Goal: Transaction & Acquisition: Download file/media

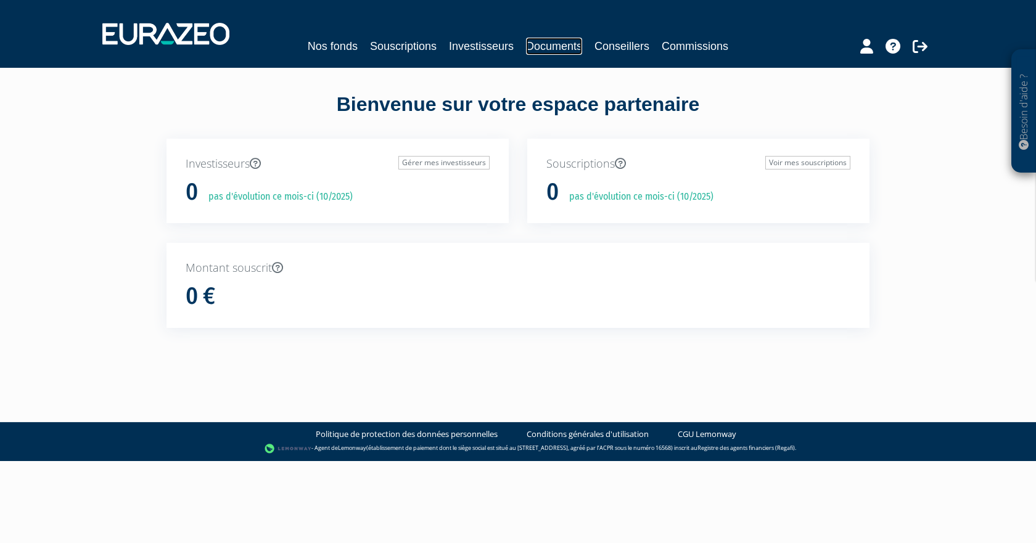
click at [572, 46] on link "Documents" at bounding box center [554, 46] width 56 height 17
click at [557, 50] on link "Documents" at bounding box center [554, 46] width 56 height 17
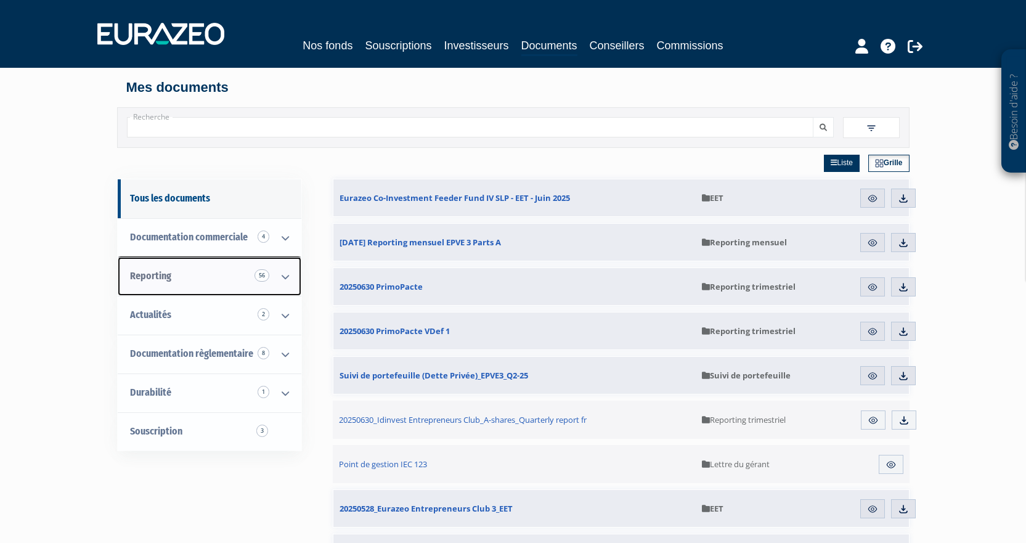
click at [153, 276] on span "Reporting 56" at bounding box center [150, 276] width 41 height 12
click at [147, 282] on span "Reporting 56" at bounding box center [150, 276] width 41 height 12
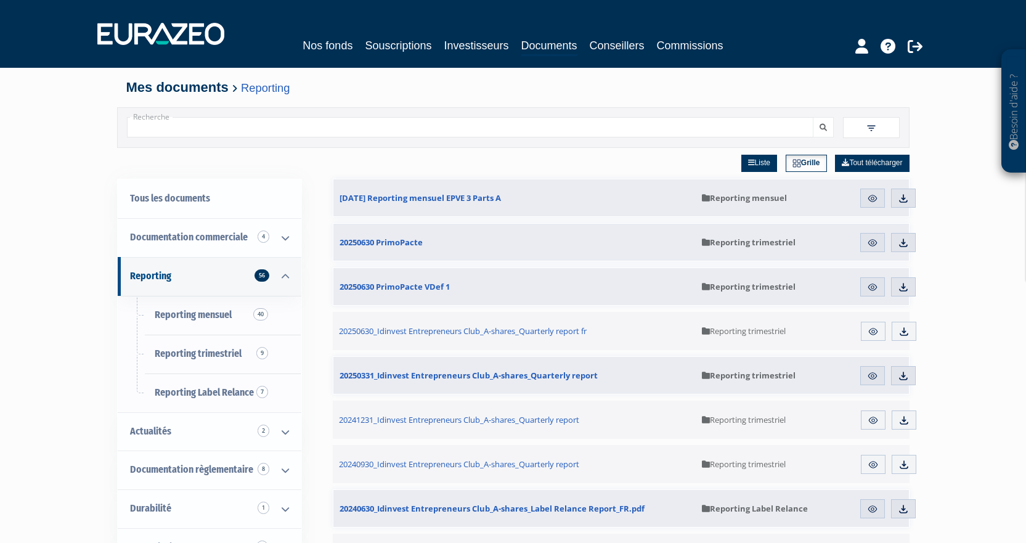
scroll to position [62, 0]
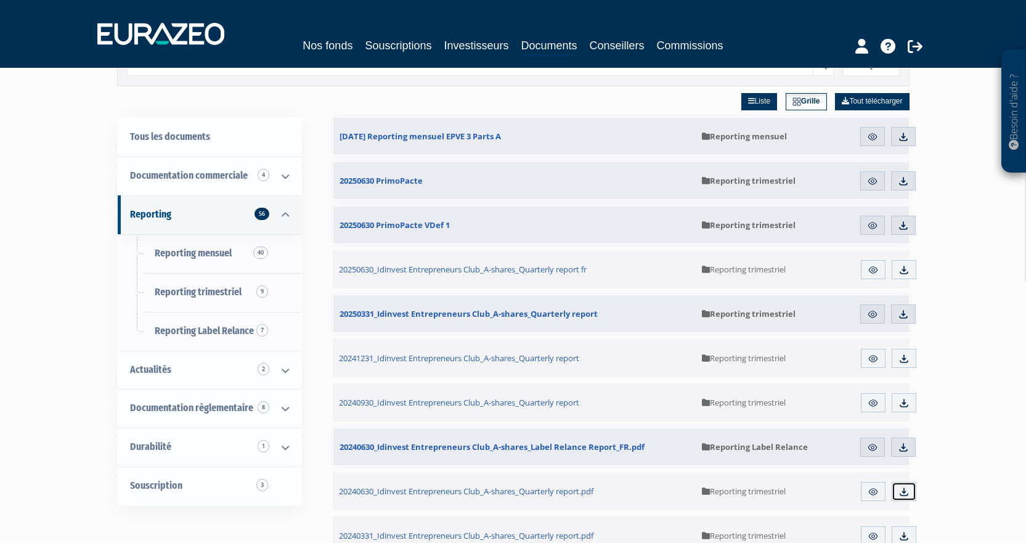
click at [908, 496] on img at bounding box center [904, 491] width 11 height 11
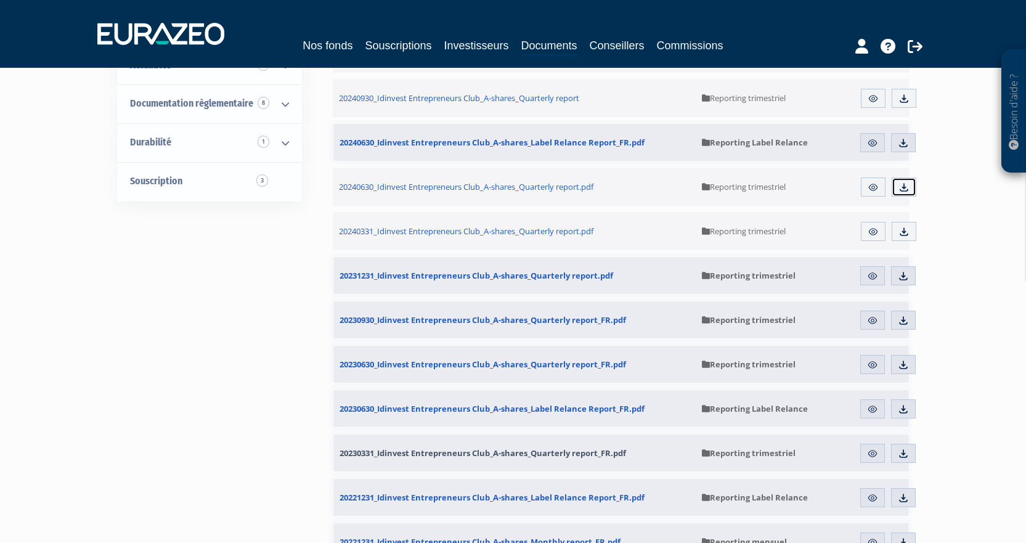
scroll to position [370, 0]
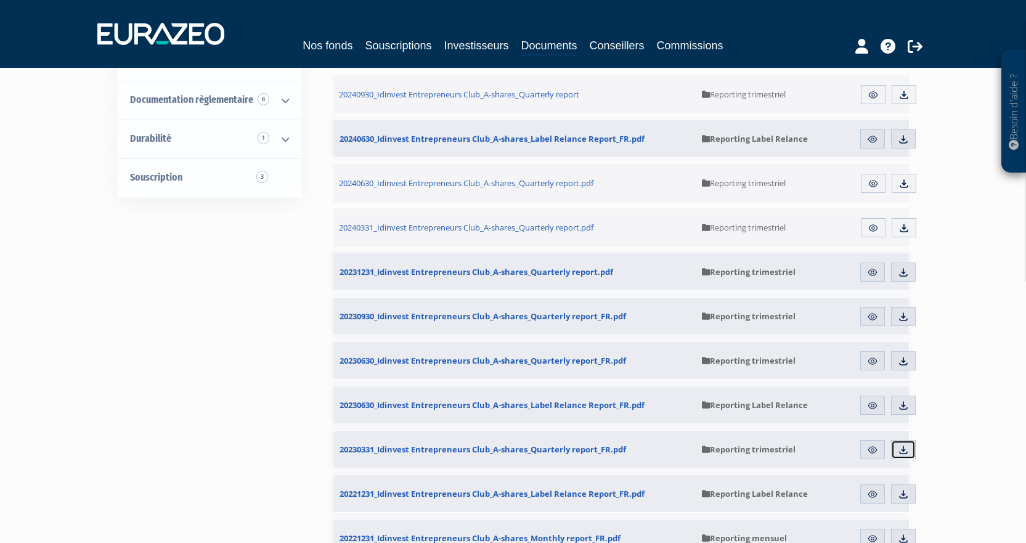
click at [910, 448] on link "Télécharger" at bounding box center [903, 450] width 25 height 20
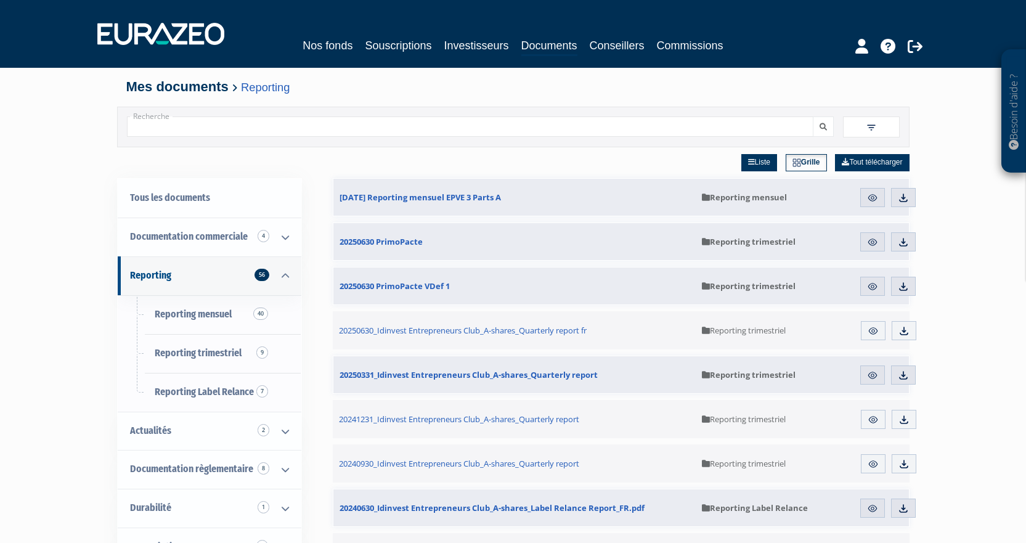
scroll to position [0, 0]
click at [906, 335] on img at bounding box center [904, 331] width 11 height 11
